Goal: Information Seeking & Learning: Learn about a topic

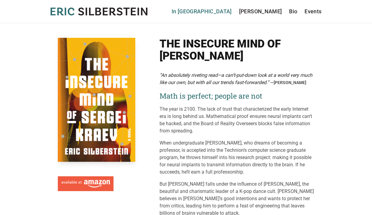
click at [232, 11] on link "In [GEOGRAPHIC_DATA]" at bounding box center [202, 11] width 60 height 8
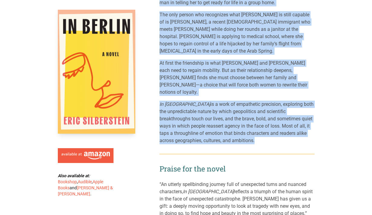
scroll to position [165, 0]
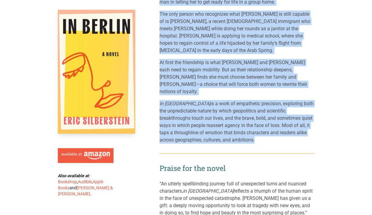
drag, startPoint x: 159, startPoint y: 75, endPoint x: 248, endPoint y: 137, distance: 108.6
copy div "L ipsu do sitametcon adipiscin Elitsedd eiusmodt Inci Utlabo etdol ma a enima m…"
